Goal: Check status: Check status

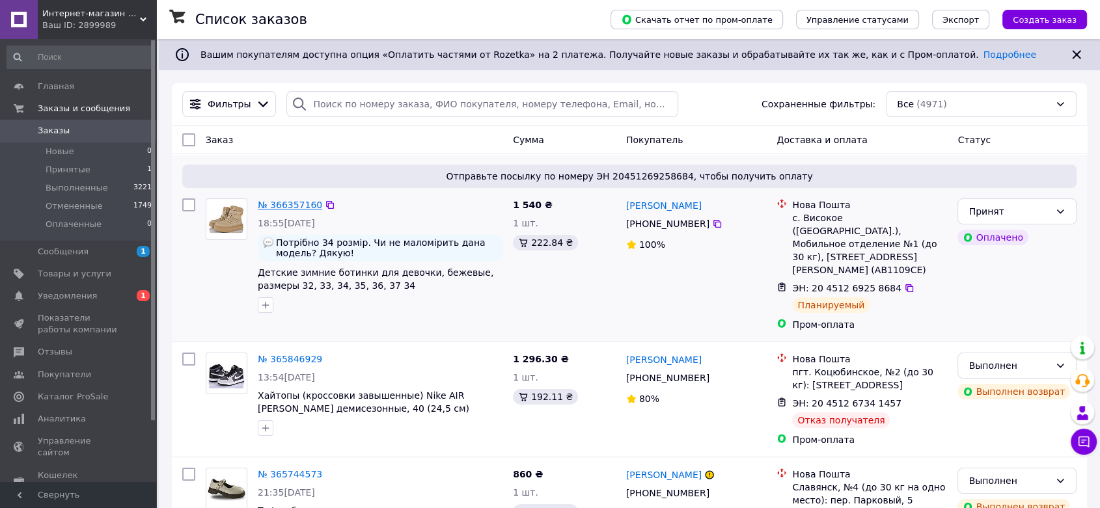
click at [287, 203] on link "№ 366357160" at bounding box center [290, 205] width 64 height 10
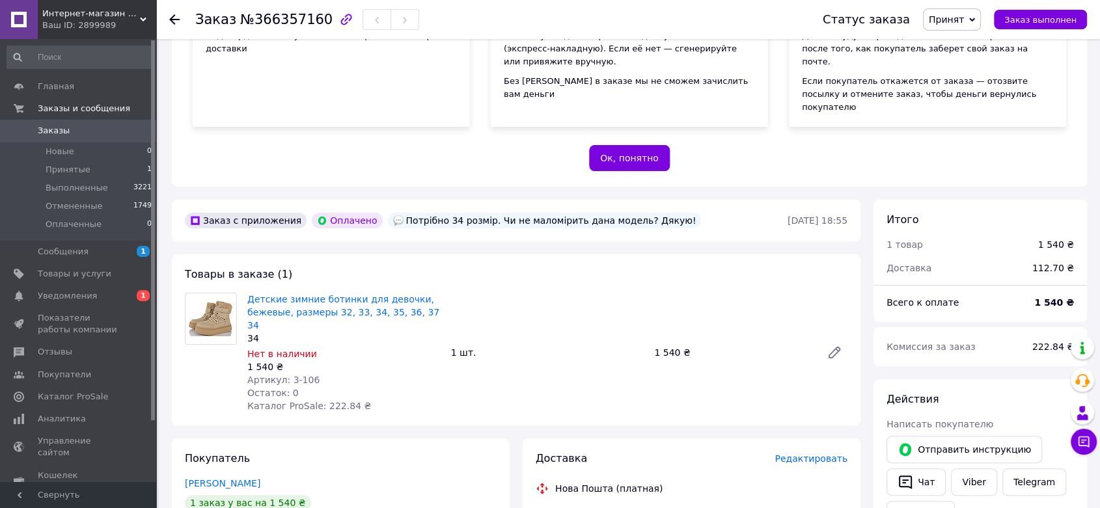
scroll to position [289, 0]
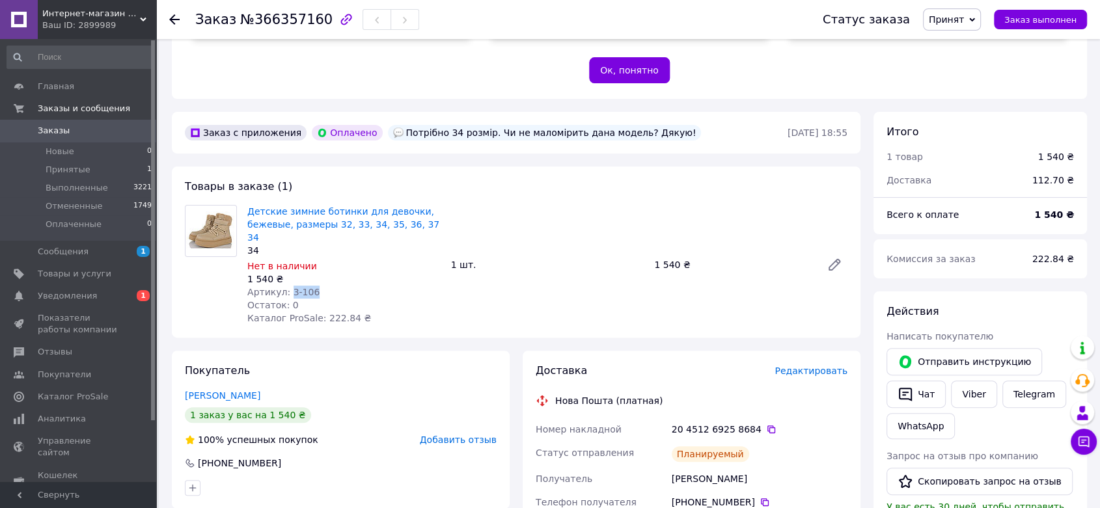
drag, startPoint x: 312, startPoint y: 255, endPoint x: 286, endPoint y: 255, distance: 26.0
click at [286, 286] on div "Артикул: 3-106" at bounding box center [343, 292] width 193 height 13
copy span "3-106"
click at [171, 17] on icon at bounding box center [174, 19] width 10 height 10
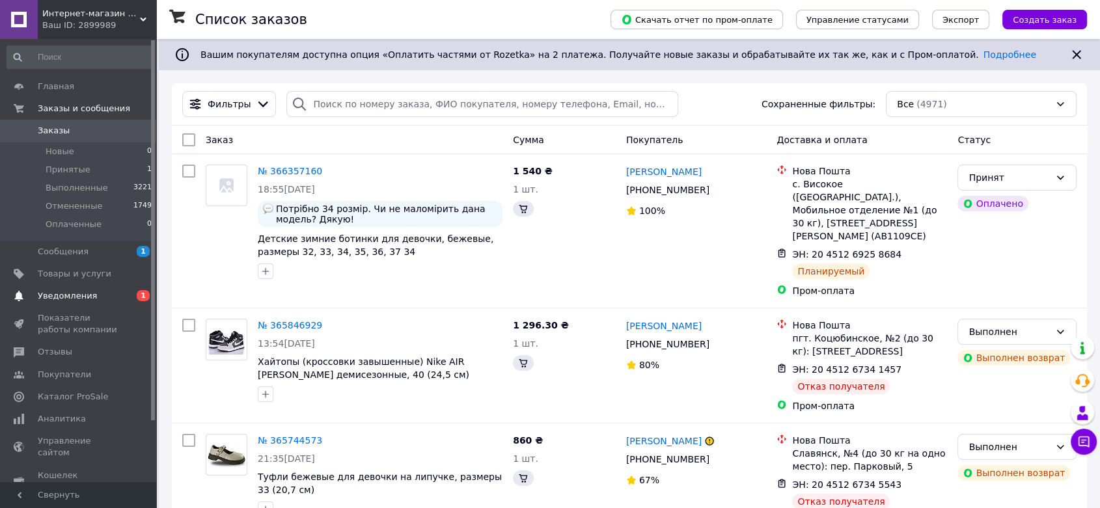
click at [56, 301] on span "Уведомления" at bounding box center [67, 296] width 59 height 12
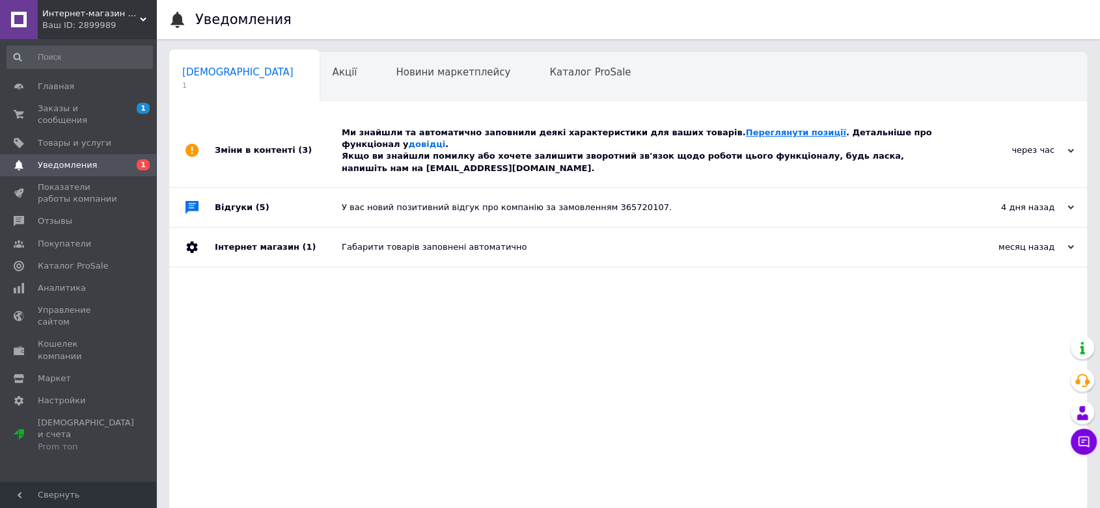
click at [746, 132] on link "Переглянути позиції" at bounding box center [796, 133] width 100 height 10
